Goal: Task Accomplishment & Management: Use online tool/utility

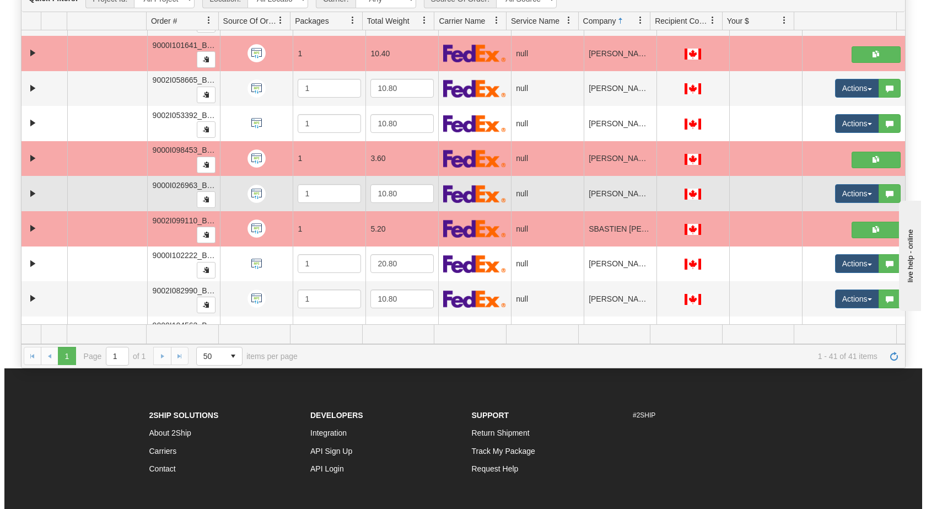
scroll to position [1047, 0]
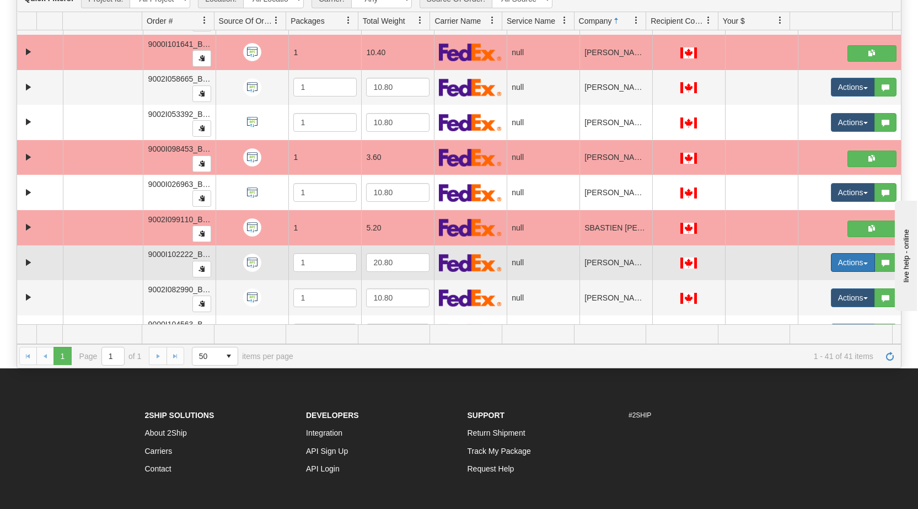
click at [484, 262] on span "button" at bounding box center [865, 263] width 4 height 2
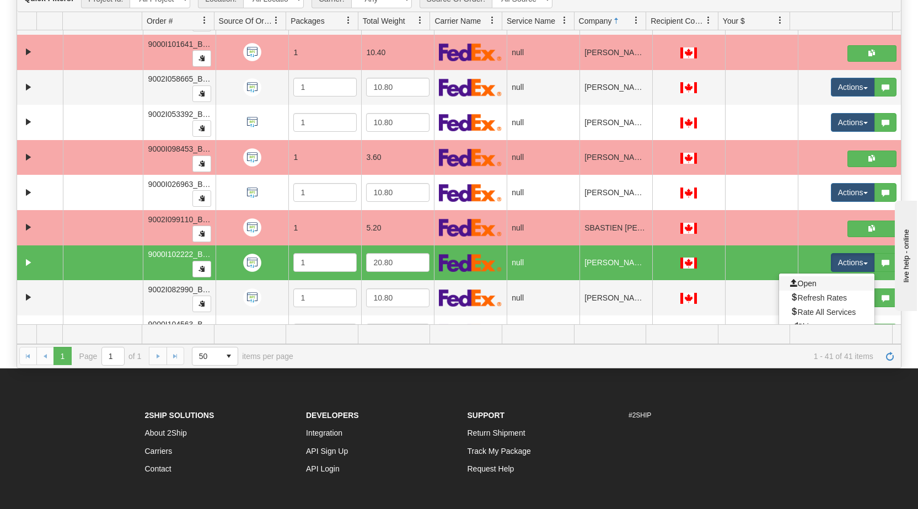
click at [484, 284] on link "Open" at bounding box center [826, 283] width 95 height 14
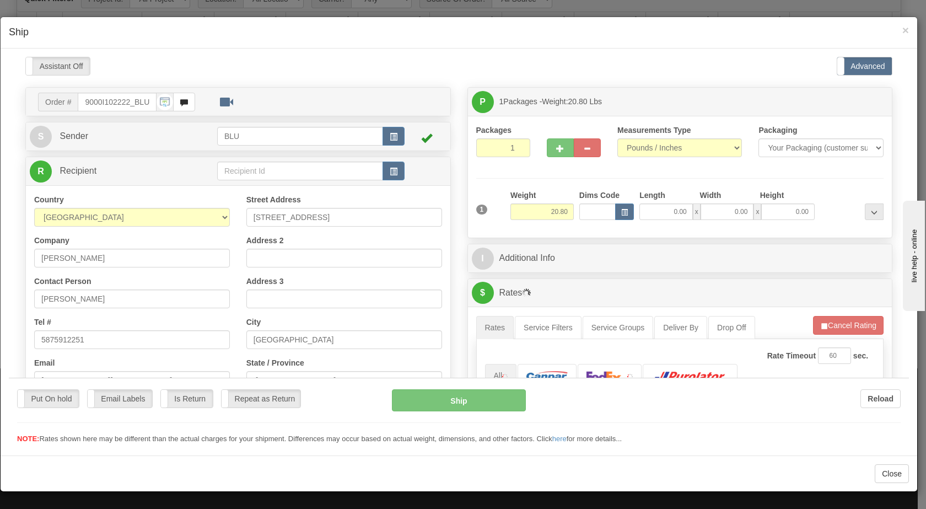
scroll to position [0, 0]
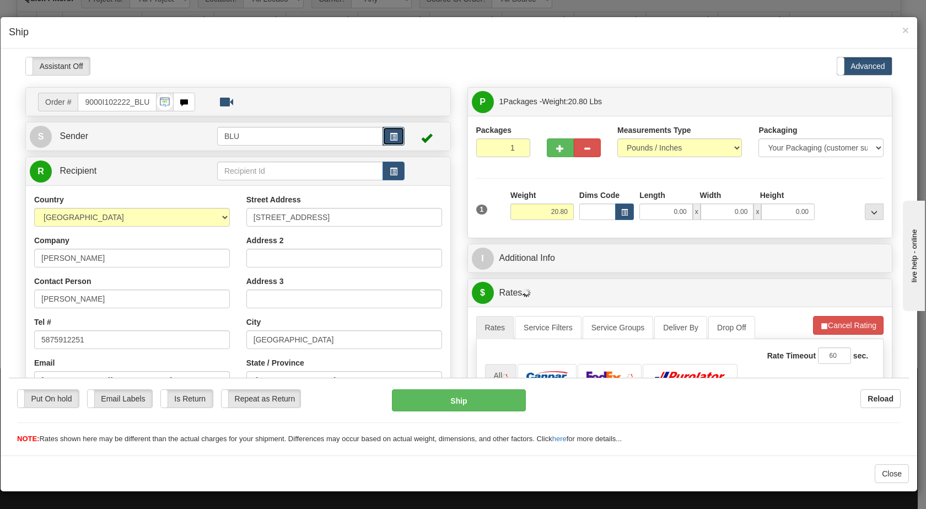
click at [388, 141] on button "button" at bounding box center [394, 135] width 22 height 19
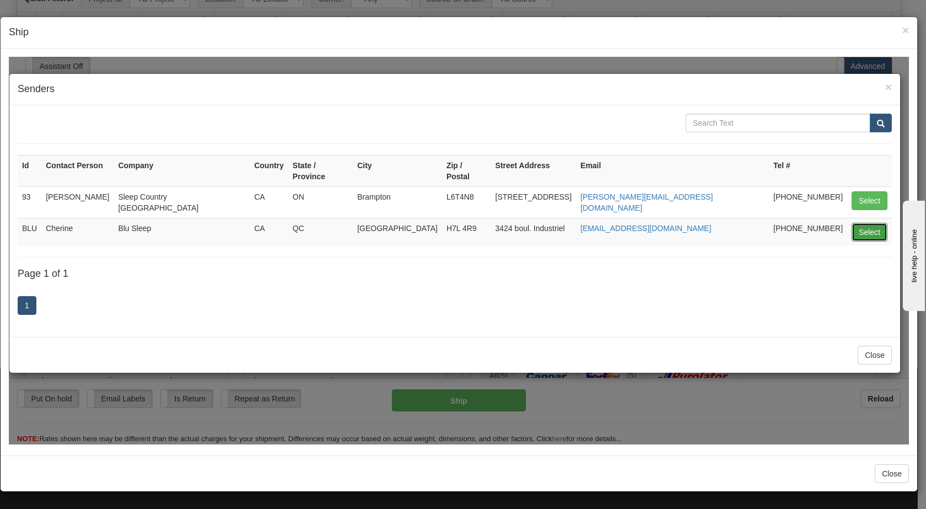
click at [484, 222] on button "Select" at bounding box center [870, 231] width 36 height 19
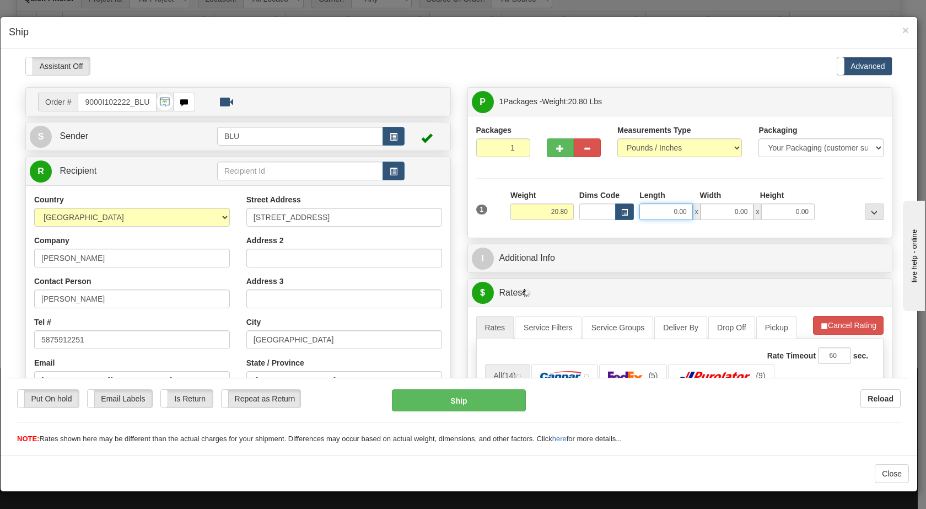
click at [484, 210] on input "0.00" at bounding box center [666, 211] width 53 height 17
type input "16.00"
click at [484, 208] on input "0.00" at bounding box center [727, 211] width 53 height 17
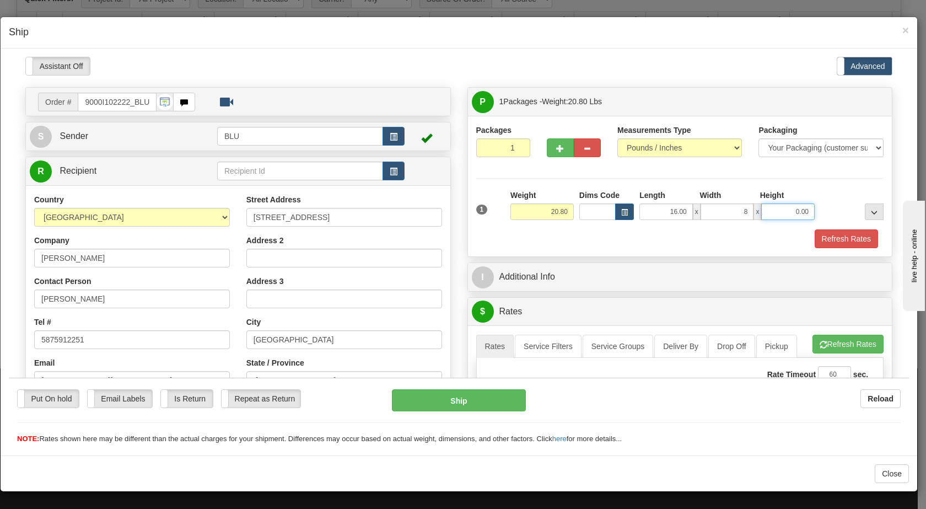
type input "8.00"
click at [484, 209] on input "0.00" at bounding box center [787, 211] width 53 height 17
type input "16.00"
click at [484, 234] on button "Refresh Rates" at bounding box center [846, 238] width 63 height 19
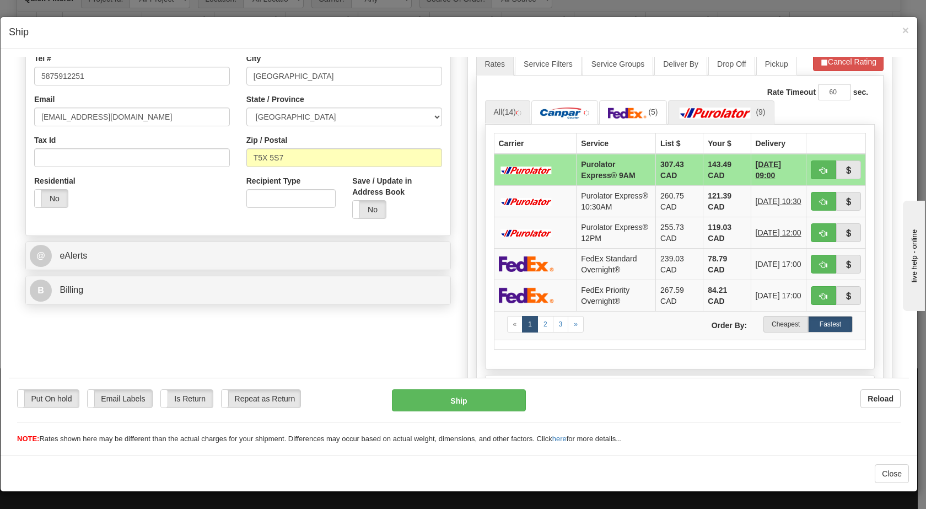
scroll to position [293, 0]
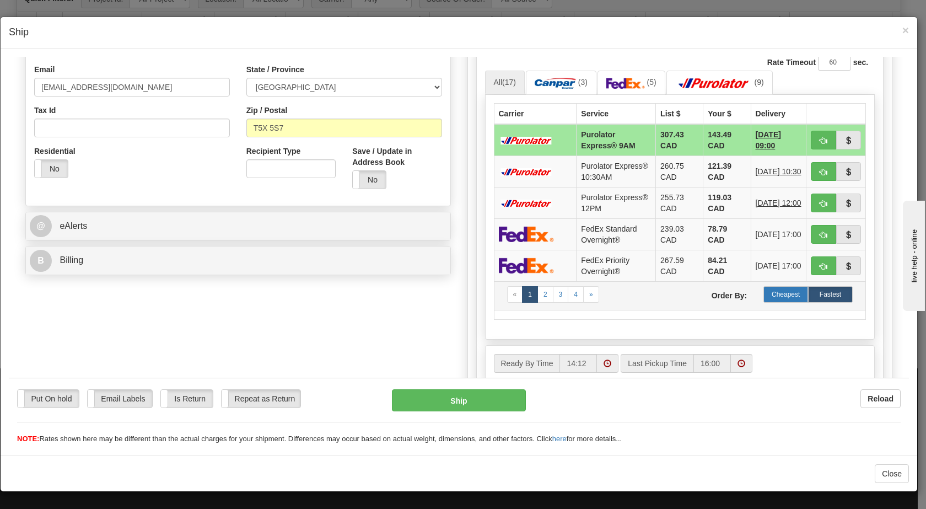
click at [484, 302] on label "Cheapest" at bounding box center [786, 294] width 45 height 17
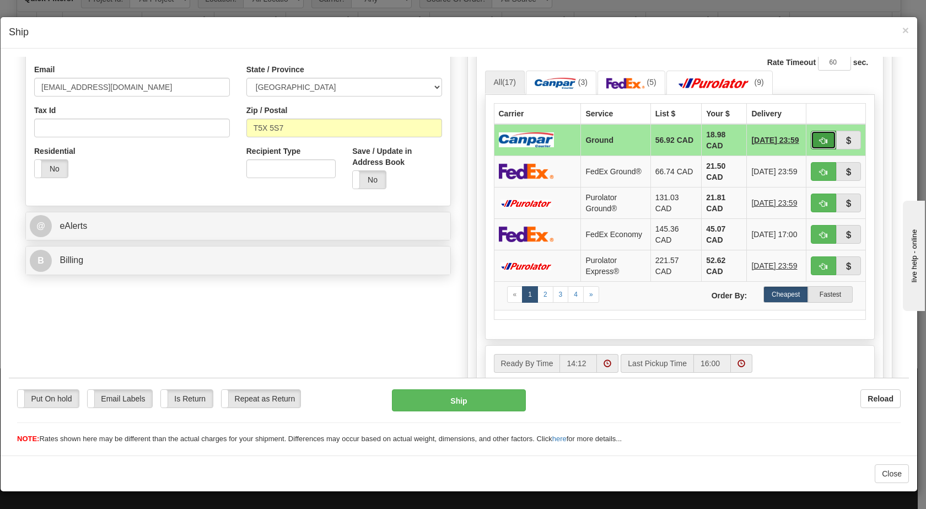
click at [484, 138] on span "button" at bounding box center [824, 140] width 8 height 7
type input "1"
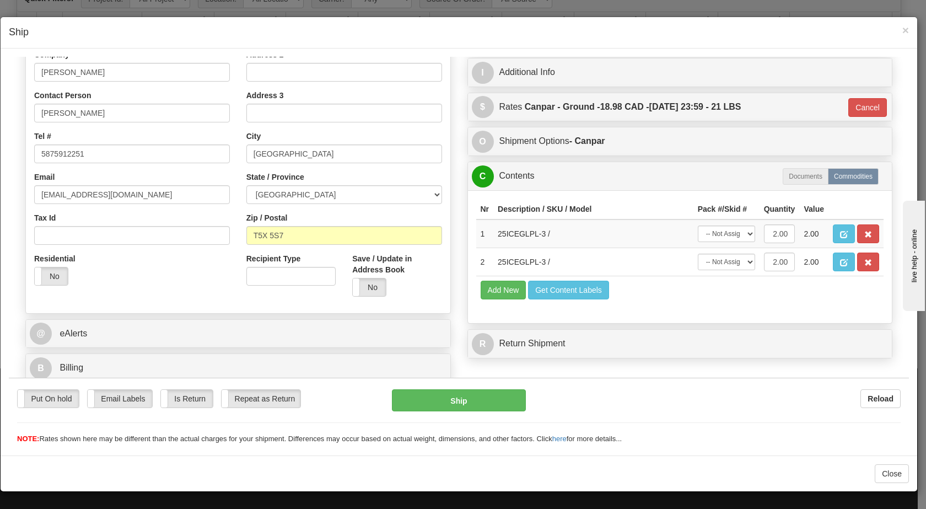
scroll to position [186, 0]
click at [422, 396] on button "Ship" at bounding box center [458, 400] width 133 height 22
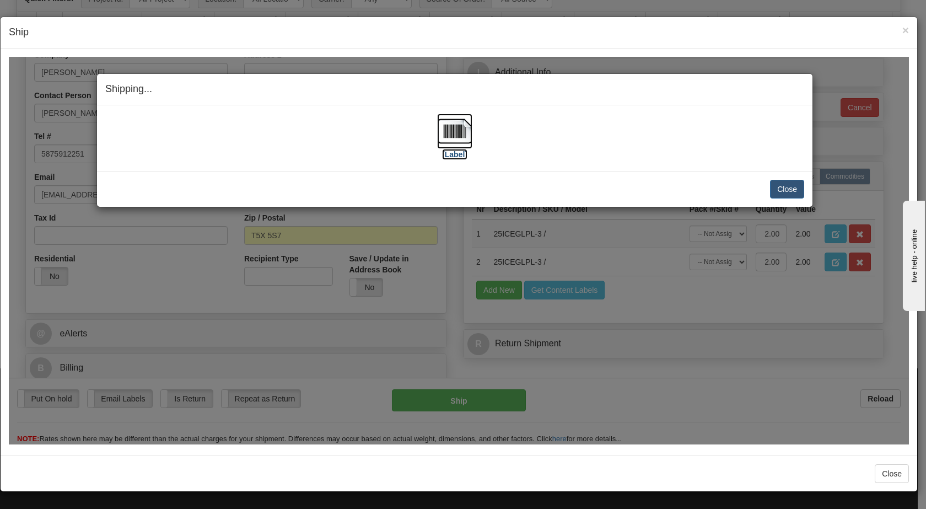
click at [447, 132] on img at bounding box center [454, 130] width 35 height 35
click at [484, 187] on button "Close" at bounding box center [787, 188] width 34 height 19
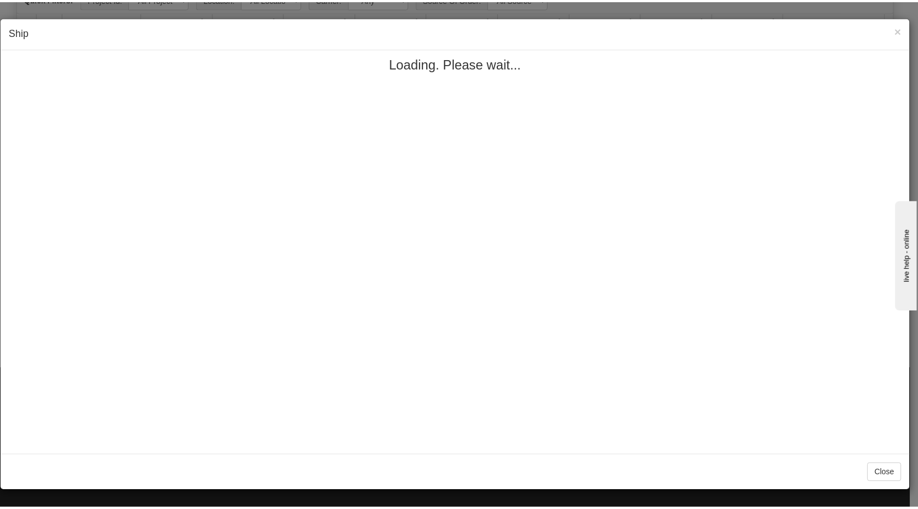
scroll to position [0, 0]
